Goal: Task Accomplishment & Management: Use online tool/utility

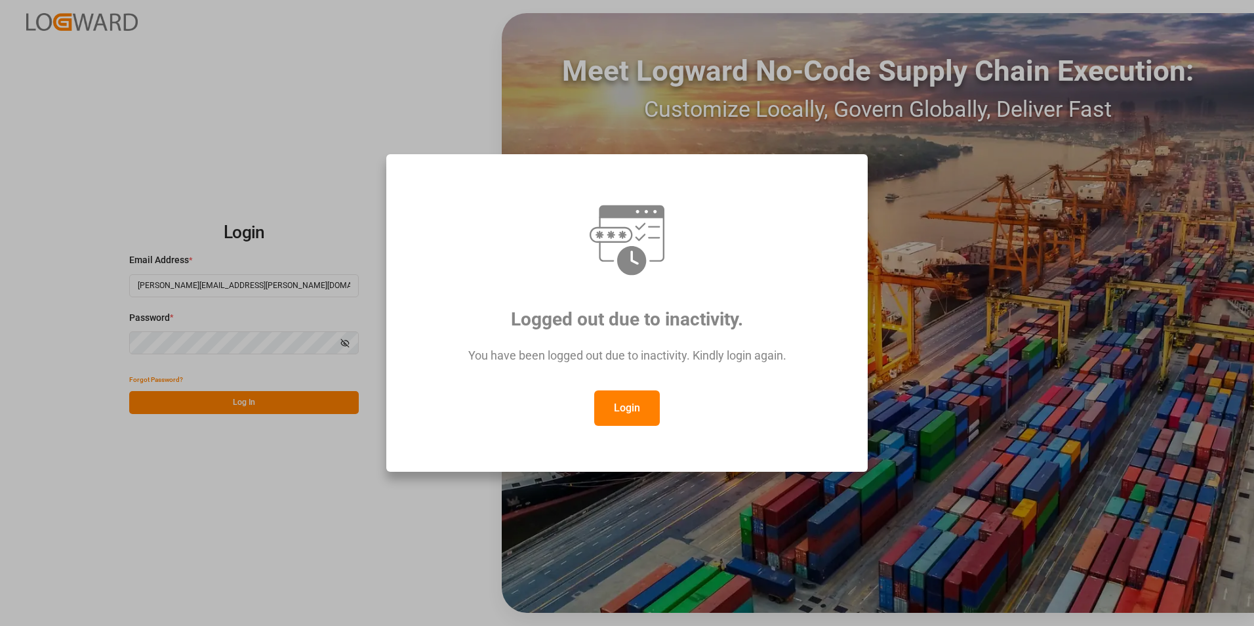
click at [623, 402] on button "Login" at bounding box center [627, 407] width 66 height 35
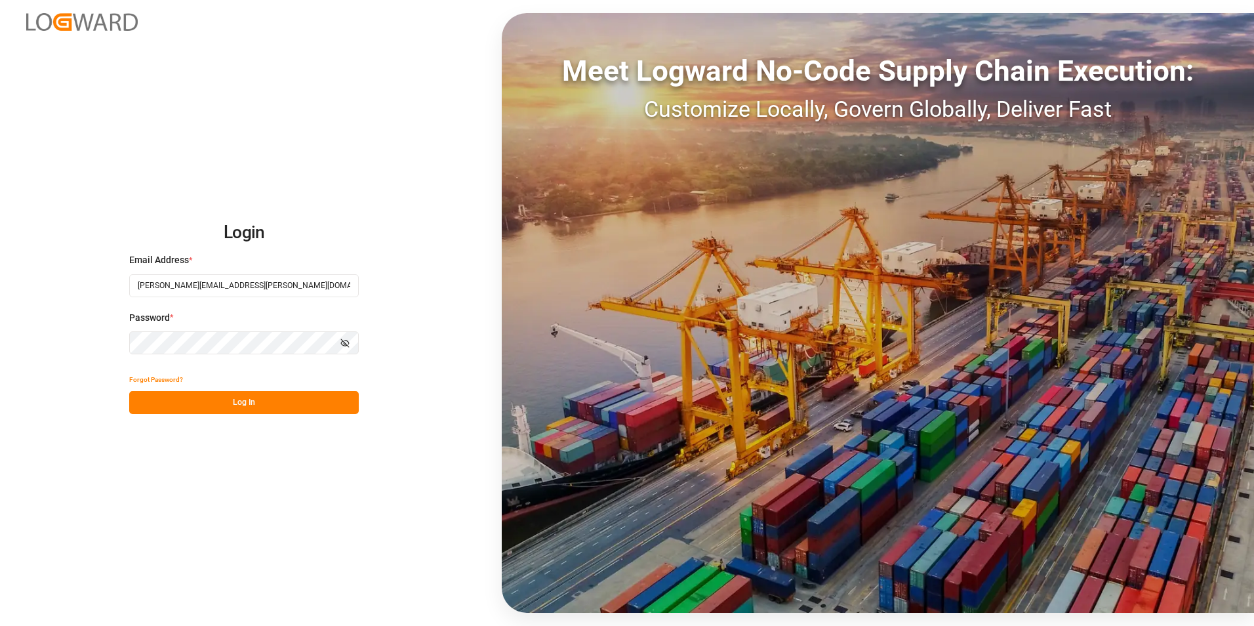
click at [241, 404] on button "Log In" at bounding box center [244, 402] width 230 height 23
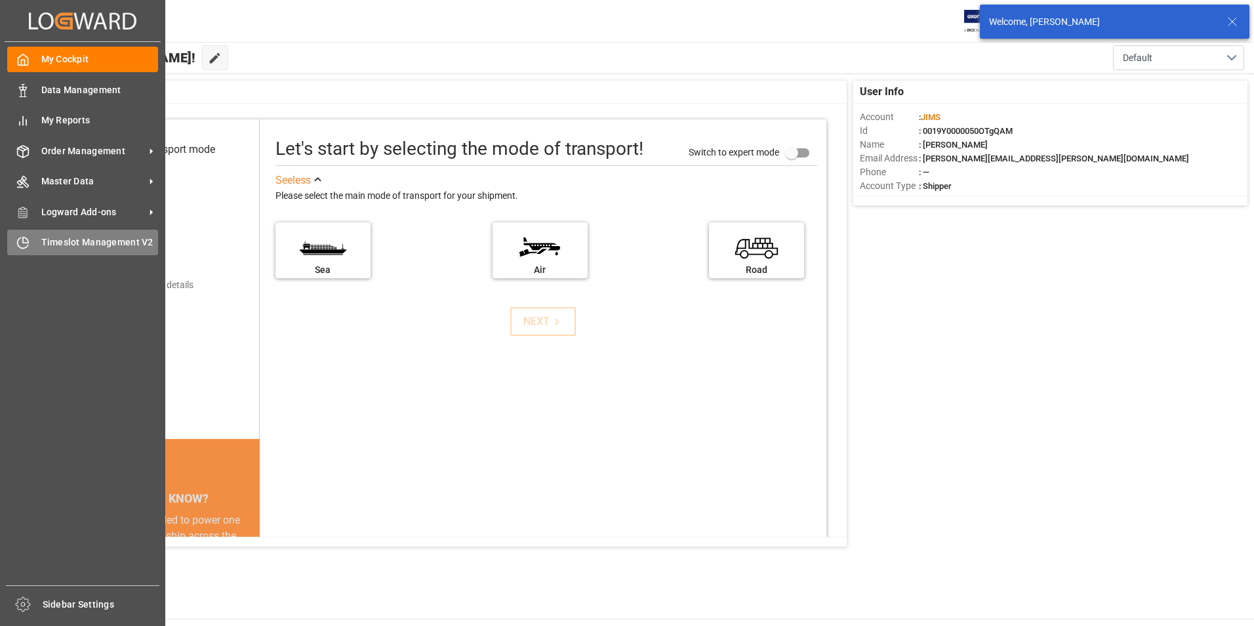
click at [62, 242] on span "Timeslot Management V2" at bounding box center [99, 242] width 117 height 14
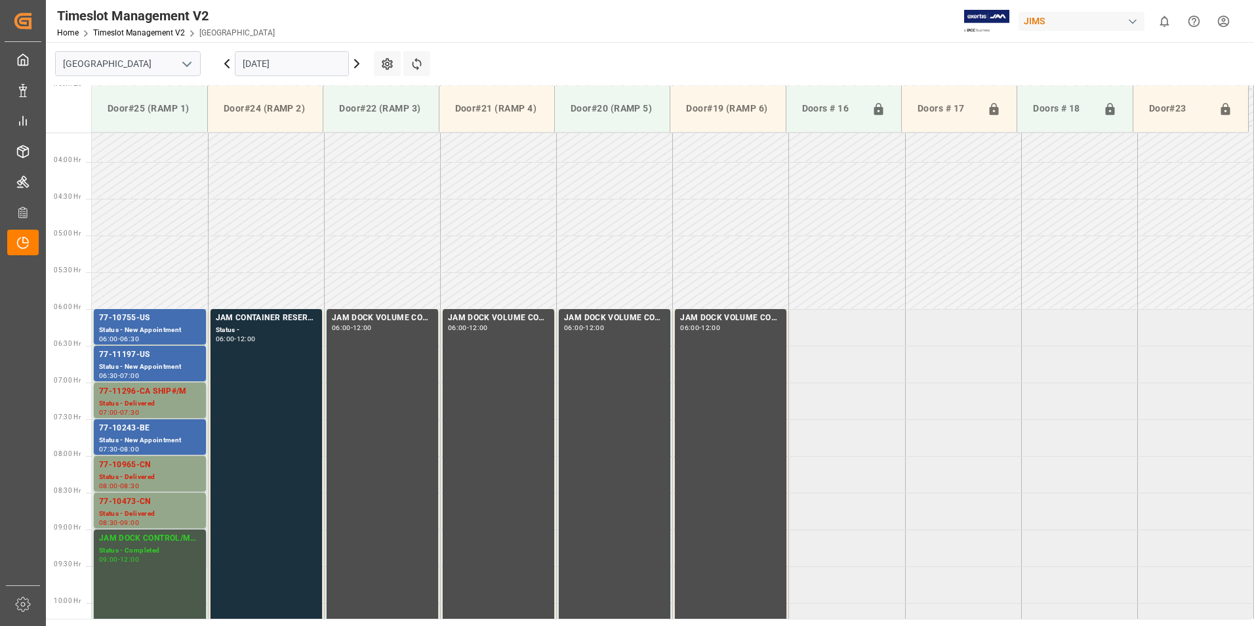
scroll to position [260, 0]
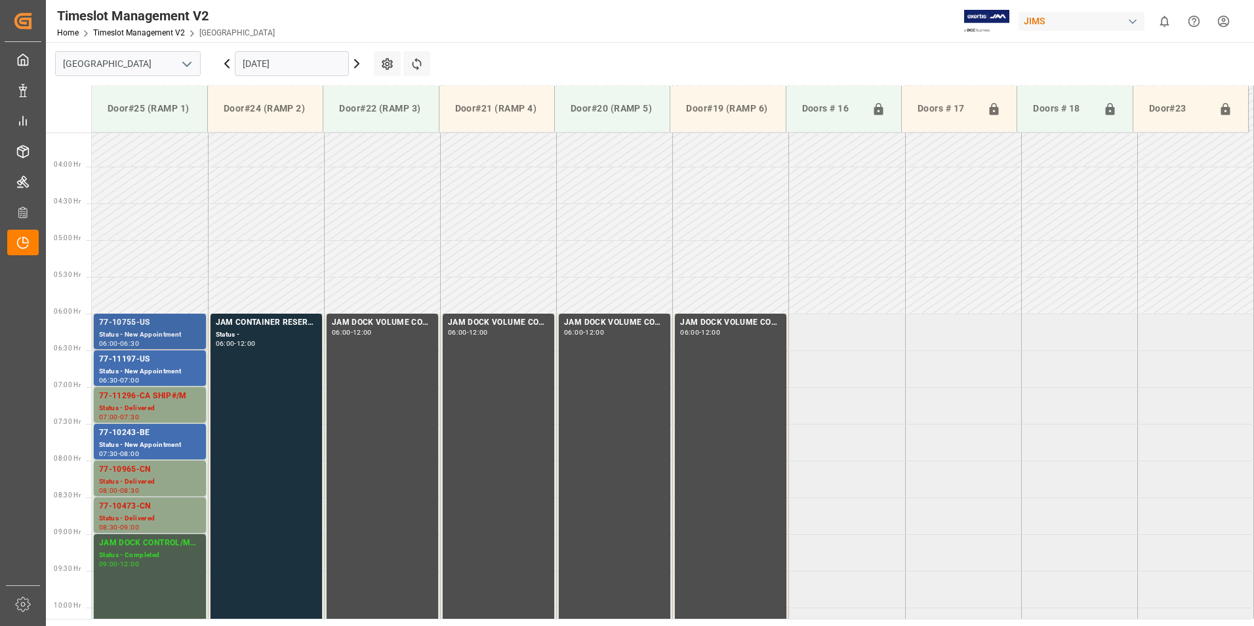
click at [140, 327] on div "77-10755-US" at bounding box center [150, 322] width 102 height 13
click at [140, 365] on div "77-11197-US" at bounding box center [150, 359] width 102 height 13
click at [140, 398] on div "77-11296-CA SHIP#/M" at bounding box center [150, 396] width 102 height 13
click at [130, 431] on div "77-10243-BE" at bounding box center [150, 432] width 102 height 13
click at [127, 468] on div "77-10965-CN" at bounding box center [150, 469] width 102 height 13
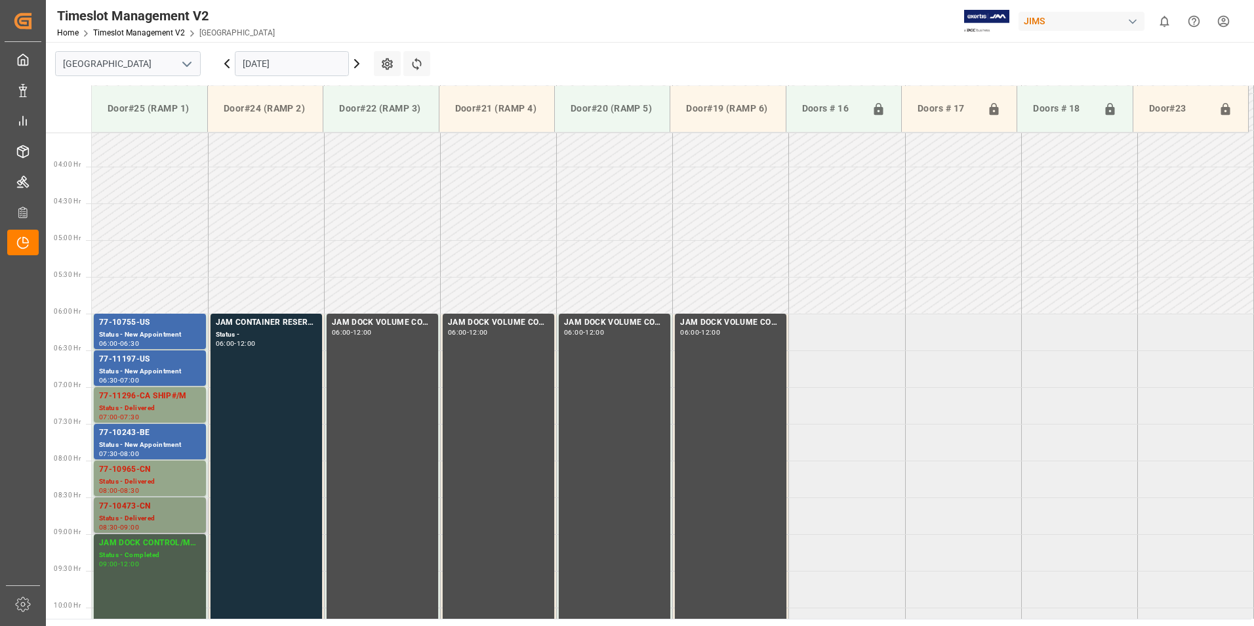
click at [130, 508] on div "77-10473-CN" at bounding box center [150, 506] width 102 height 13
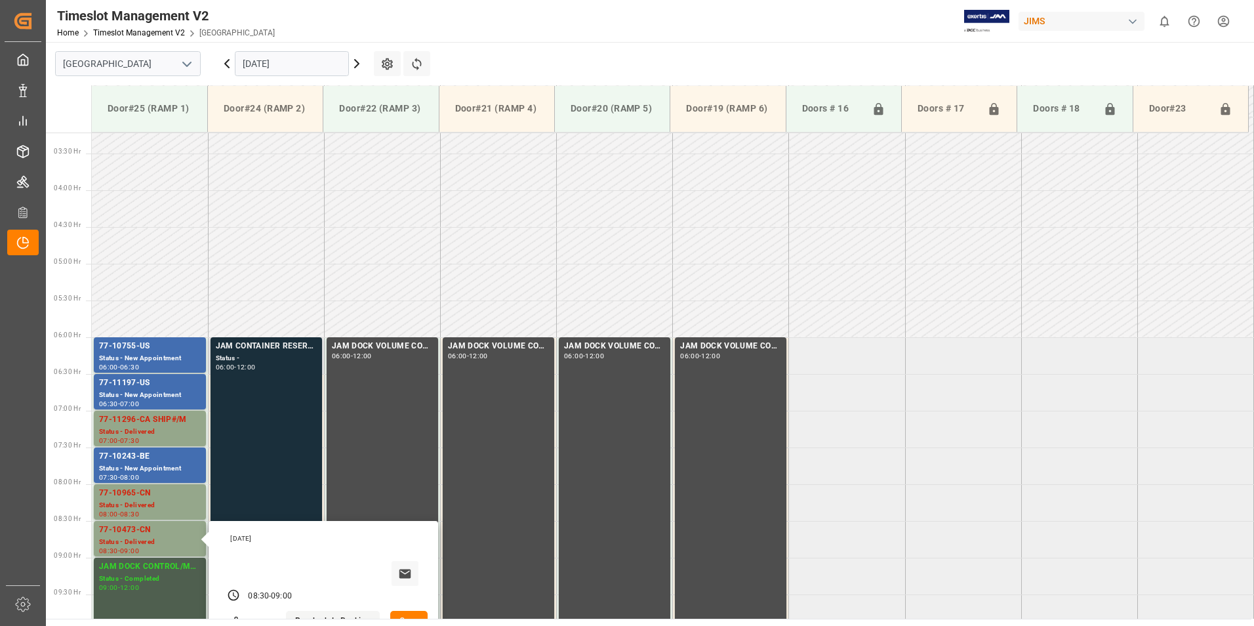
scroll to position [63, 0]
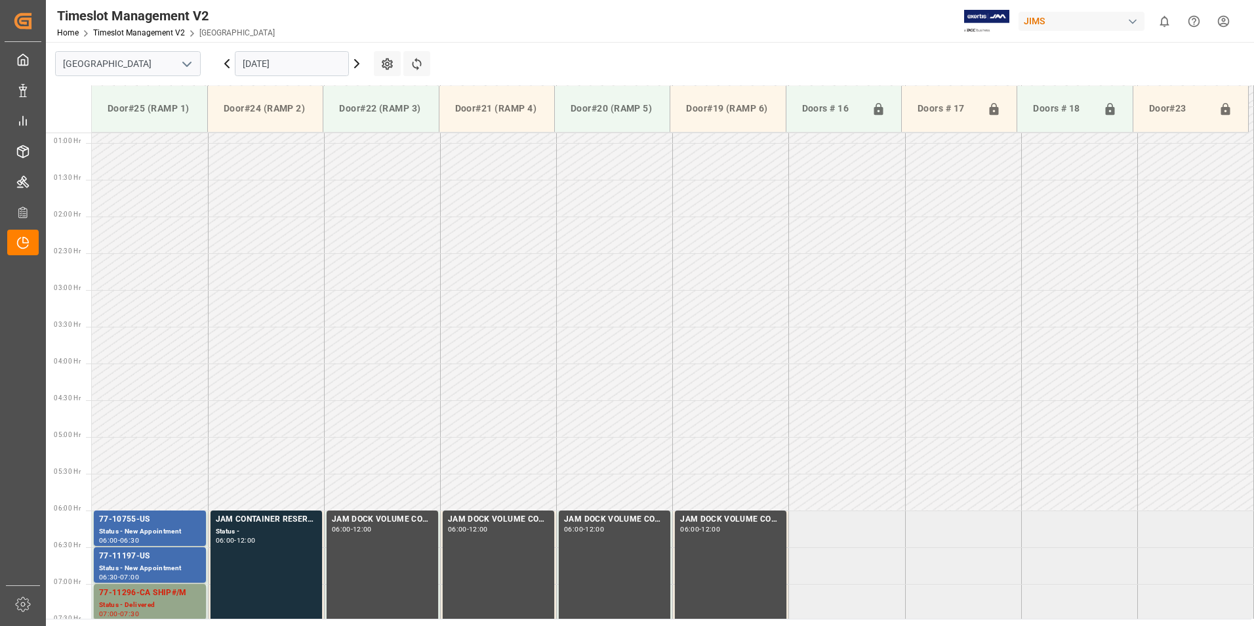
click at [291, 62] on input "[DATE]" at bounding box center [292, 63] width 114 height 25
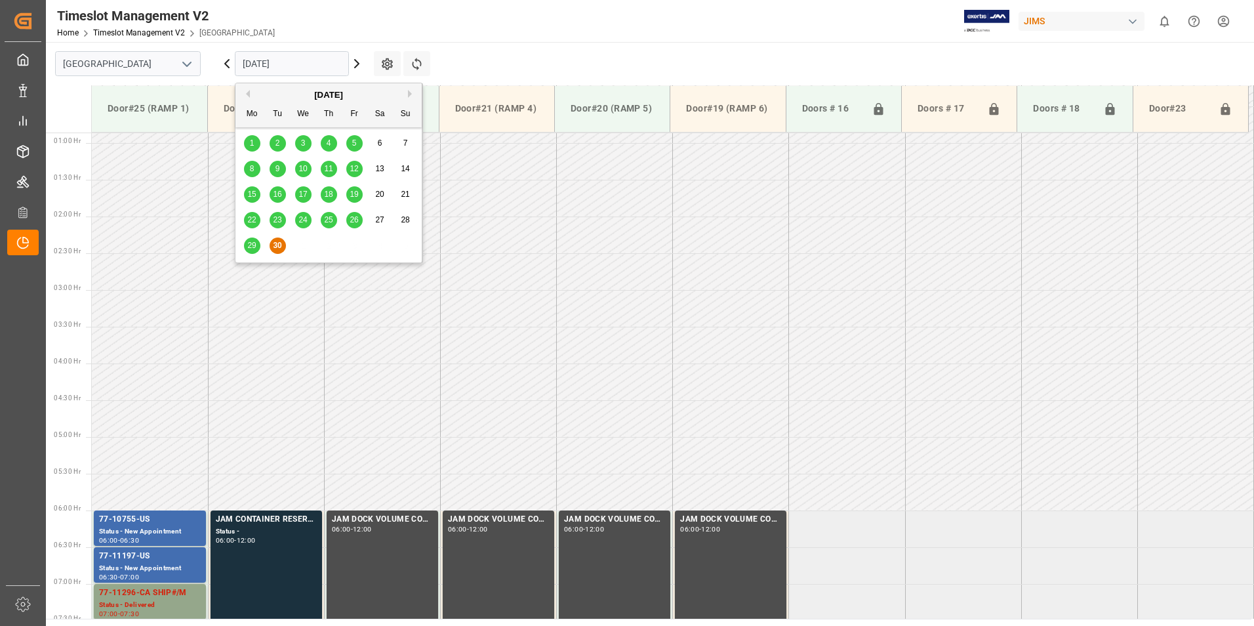
click at [409, 94] on button "Next Month" at bounding box center [412, 94] width 8 height 8
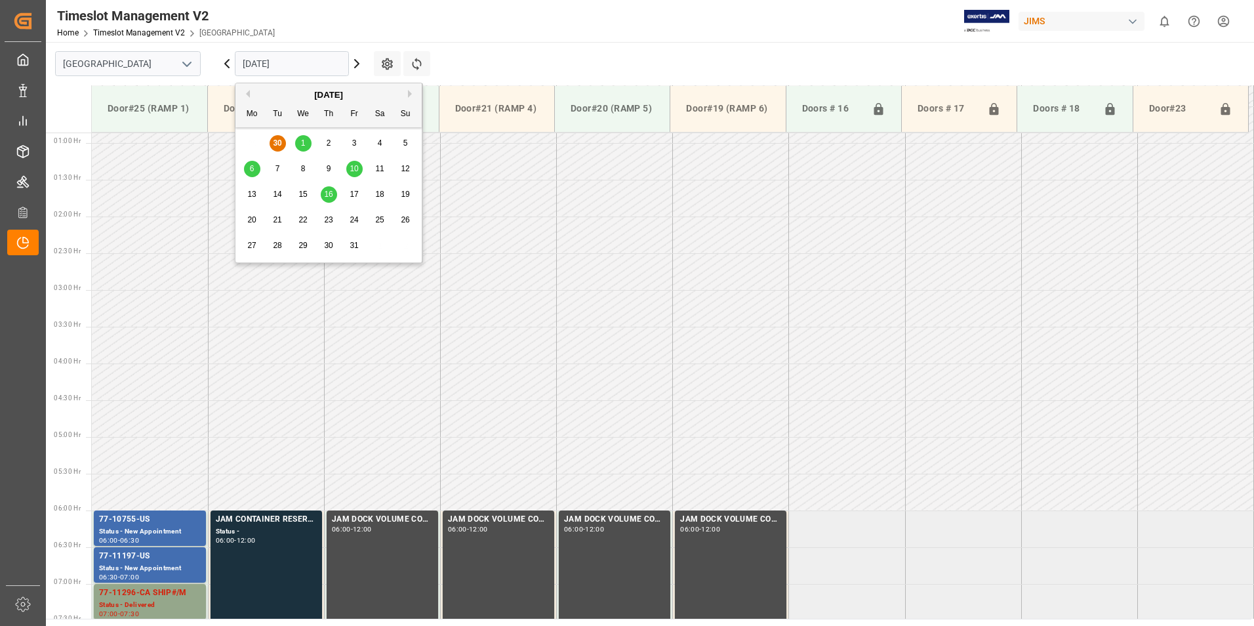
click at [302, 139] on span "1" at bounding box center [303, 142] width 5 height 9
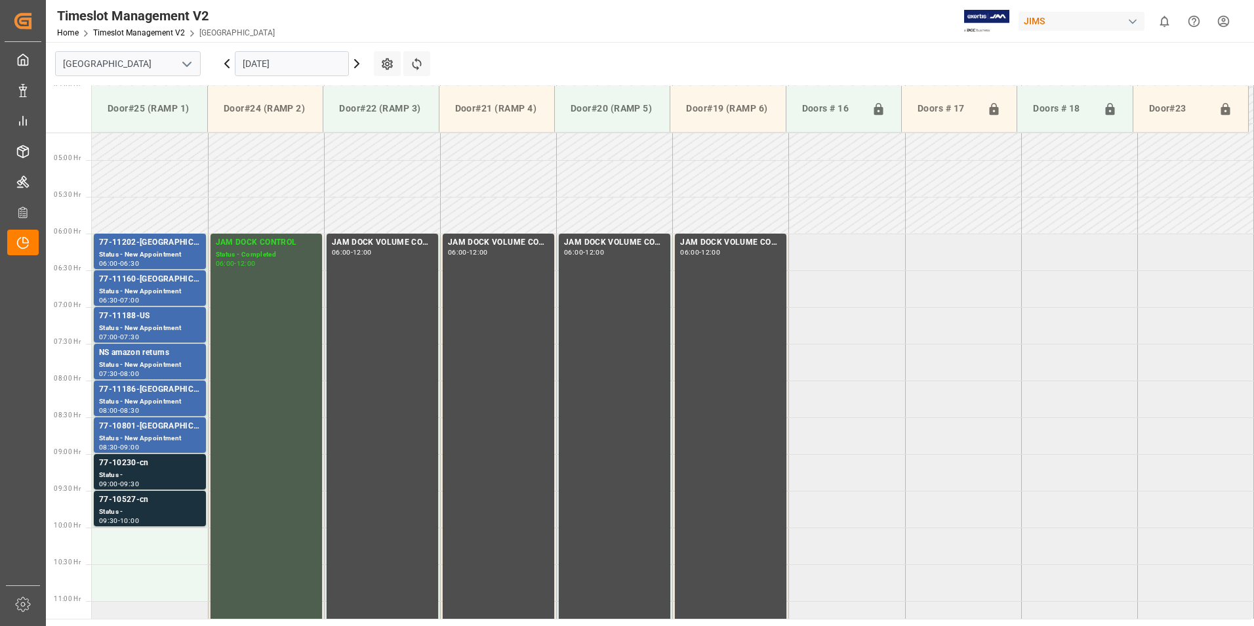
scroll to position [325, 0]
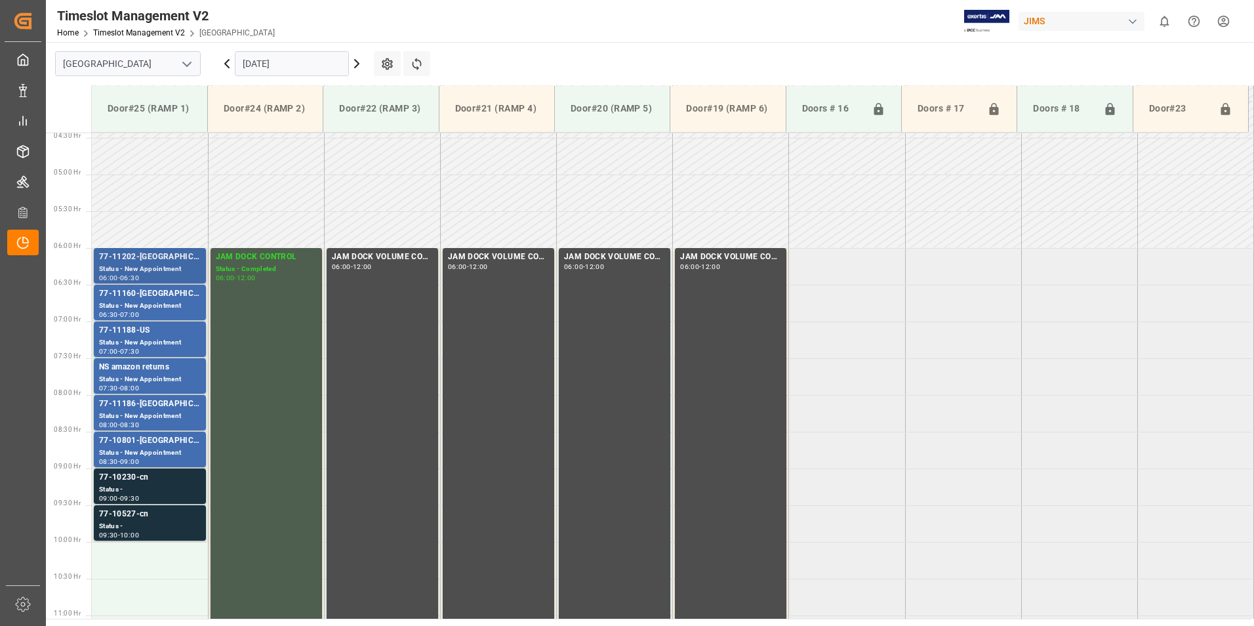
click at [146, 259] on div "77-11202-[GEOGRAPHIC_DATA]" at bounding box center [150, 257] width 102 height 13
click at [149, 297] on div "77-11160-[GEOGRAPHIC_DATA]" at bounding box center [150, 293] width 102 height 13
click at [137, 330] on div "77-11188-US" at bounding box center [150, 330] width 102 height 13
click at [121, 407] on div "77-11186-[GEOGRAPHIC_DATA]" at bounding box center [150, 403] width 102 height 13
click at [140, 440] on div "77-10801-[GEOGRAPHIC_DATA]" at bounding box center [150, 440] width 102 height 13
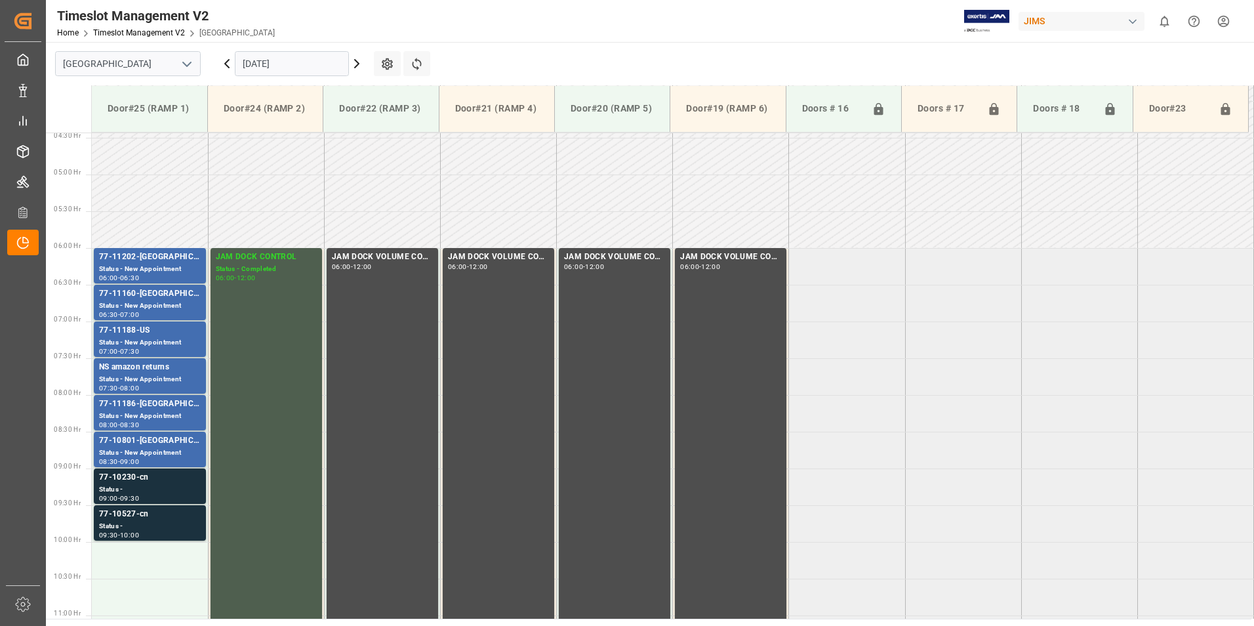
click at [131, 481] on div "77-10230-cn" at bounding box center [150, 477] width 102 height 13
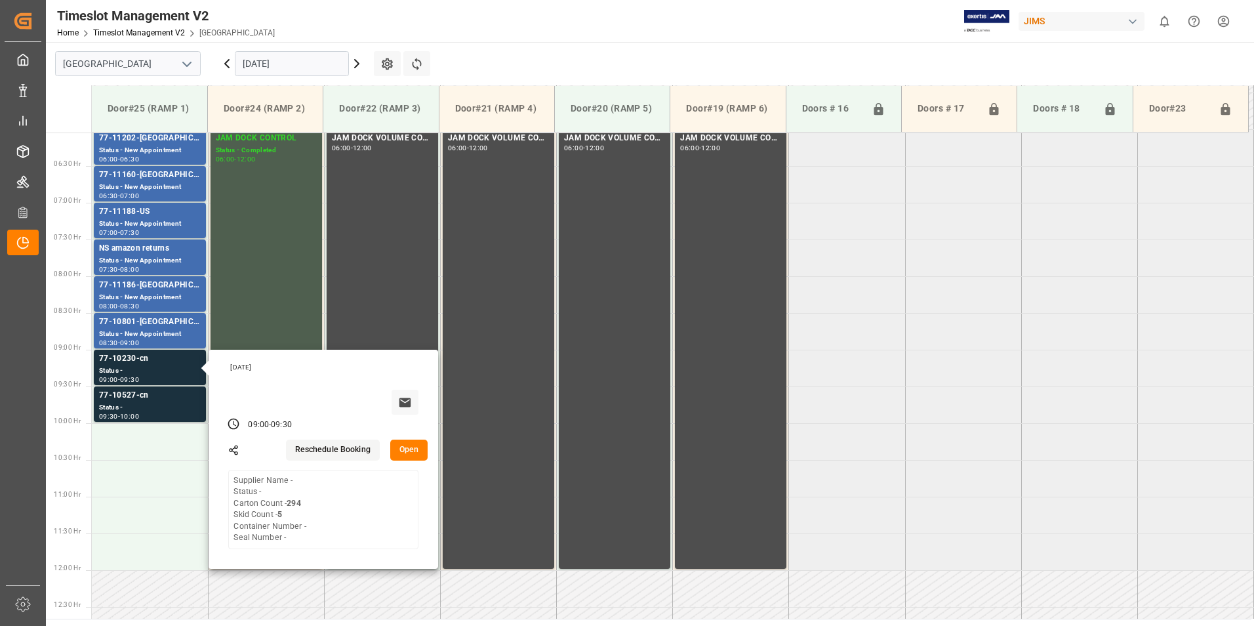
scroll to position [456, 0]
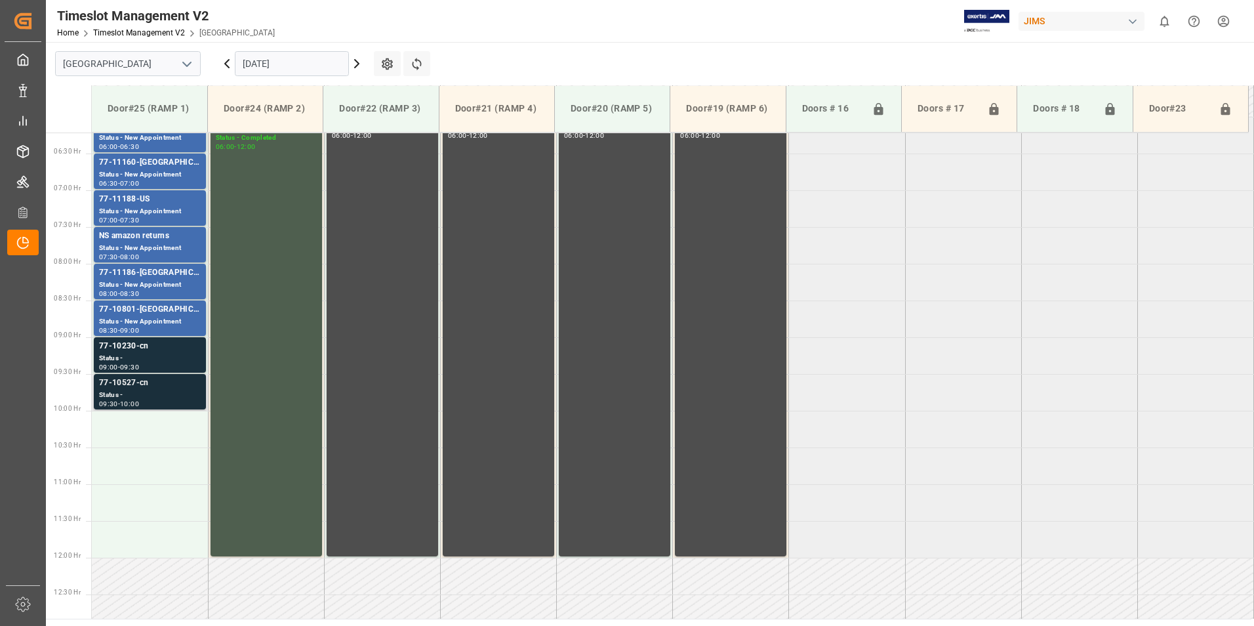
click at [128, 386] on div "77-10527-cn" at bounding box center [150, 382] width 102 height 13
click at [136, 346] on div "77-10230-cn" at bounding box center [150, 346] width 102 height 13
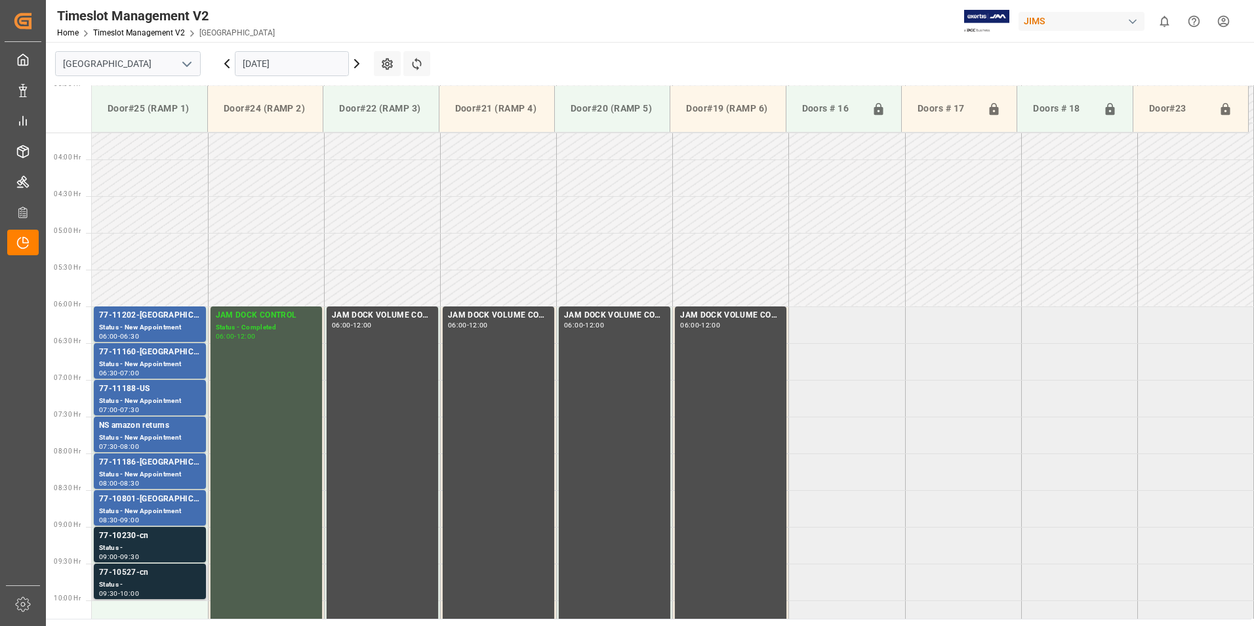
scroll to position [260, 0]
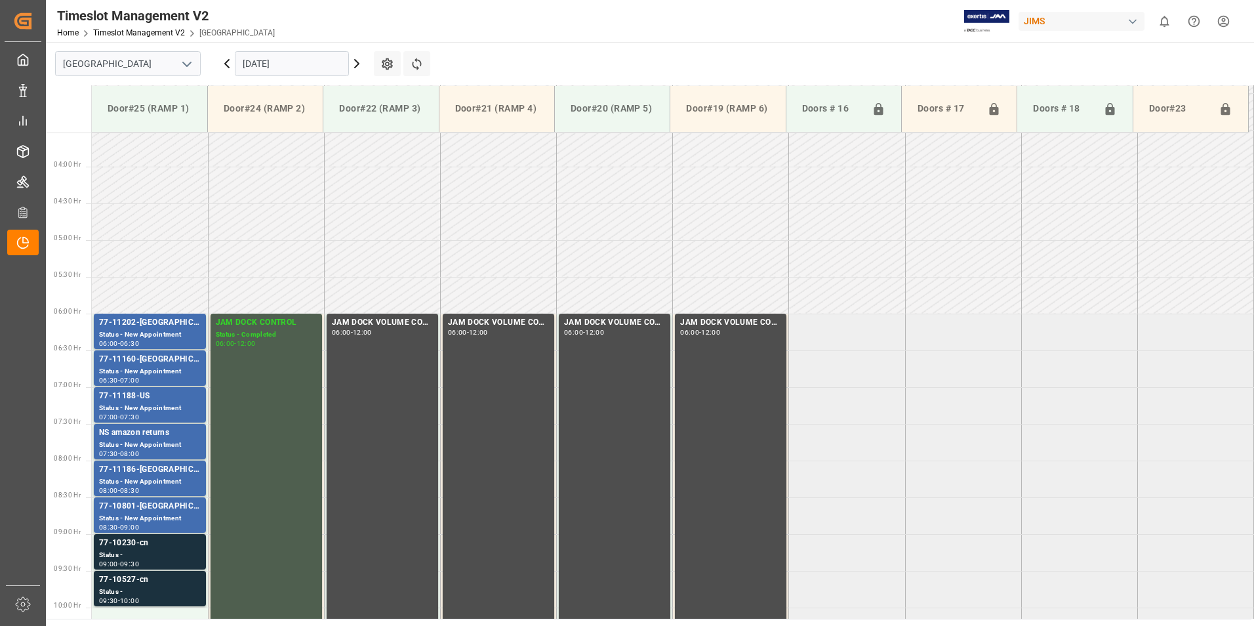
click at [274, 61] on input "[DATE]" at bounding box center [292, 63] width 114 height 25
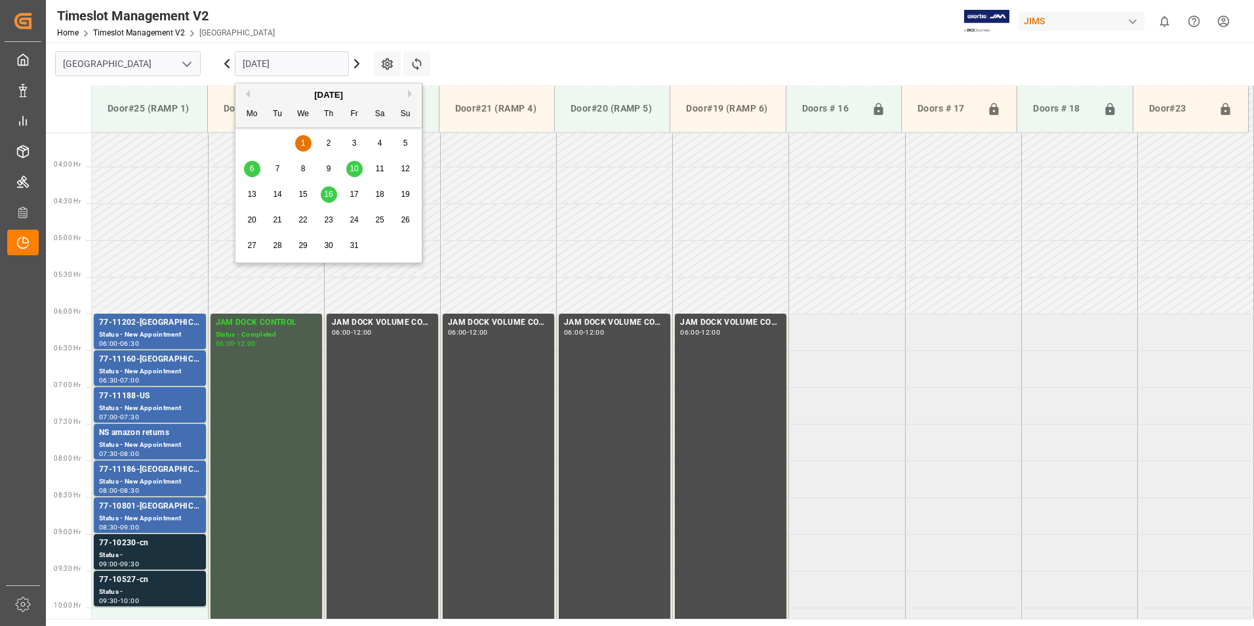
click at [254, 167] on div "6" at bounding box center [252, 169] width 16 height 16
